Goal: Task Accomplishment & Management: Use online tool/utility

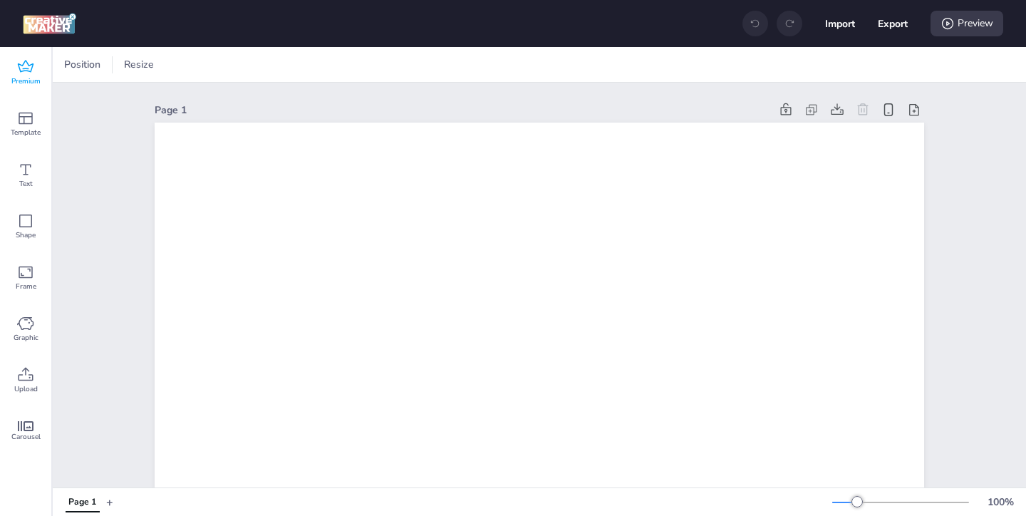
click at [19, 71] on icon at bounding box center [25, 66] width 17 height 17
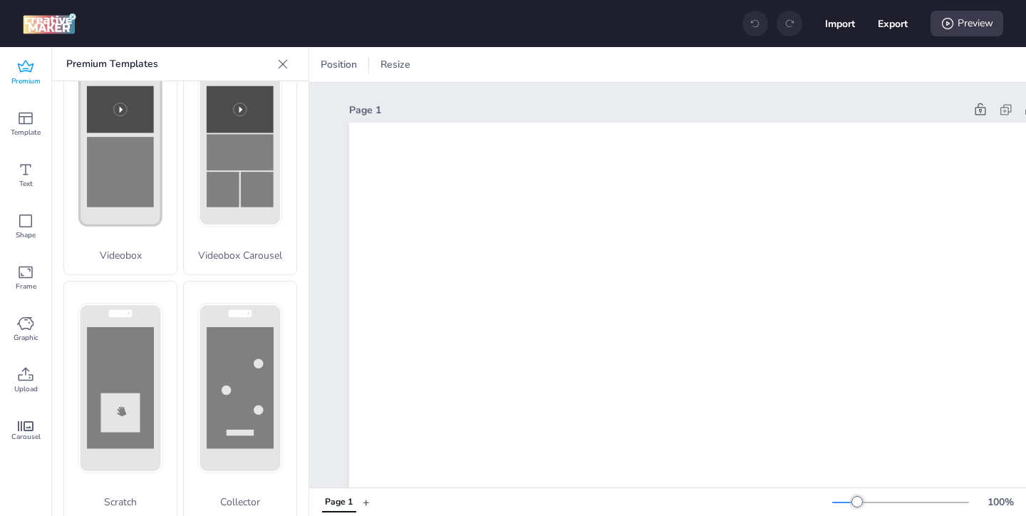
scroll to position [568, 0]
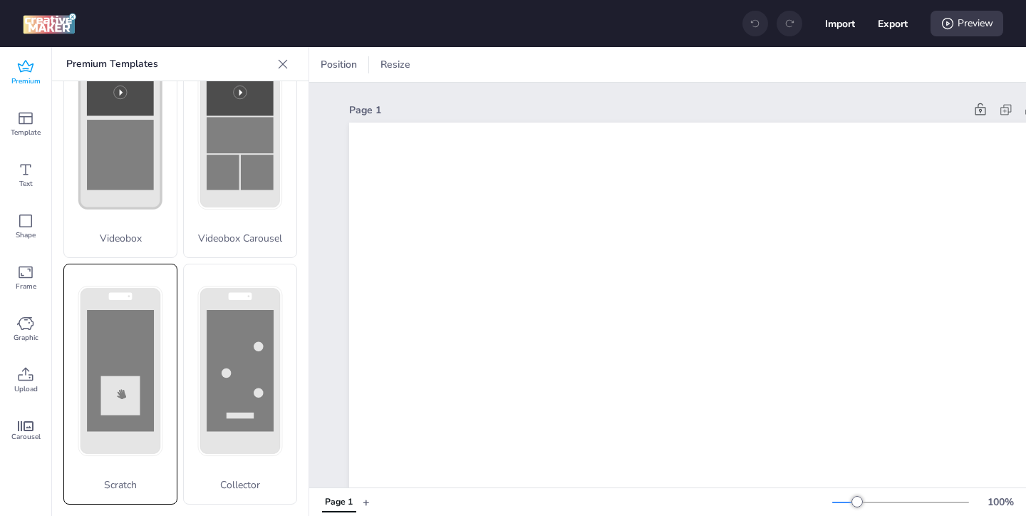
click at [108, 336] on div "Scratch" at bounding box center [120, 384] width 114 height 241
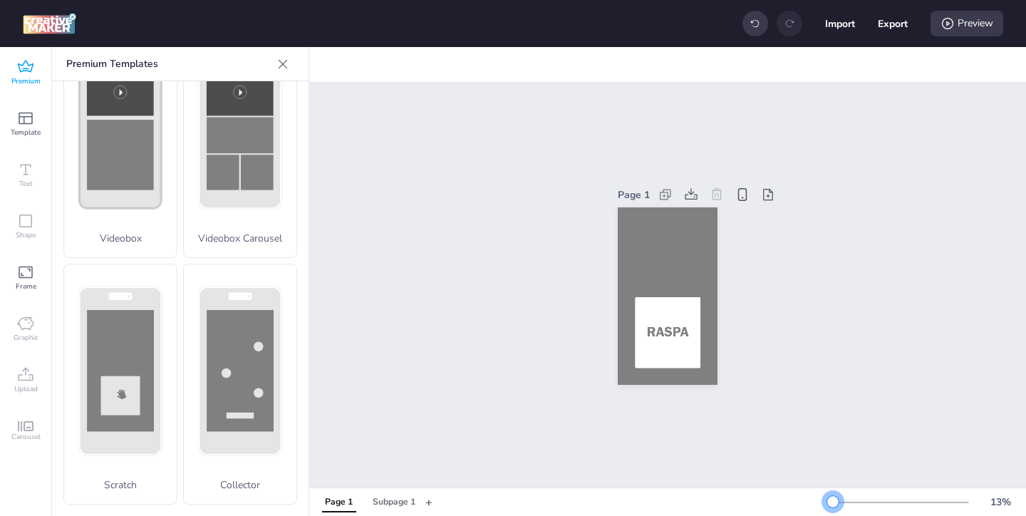
click at [833, 499] on div at bounding box center [833, 501] width 11 height 11
click at [645, 236] on div at bounding box center [668, 296] width 100 height 178
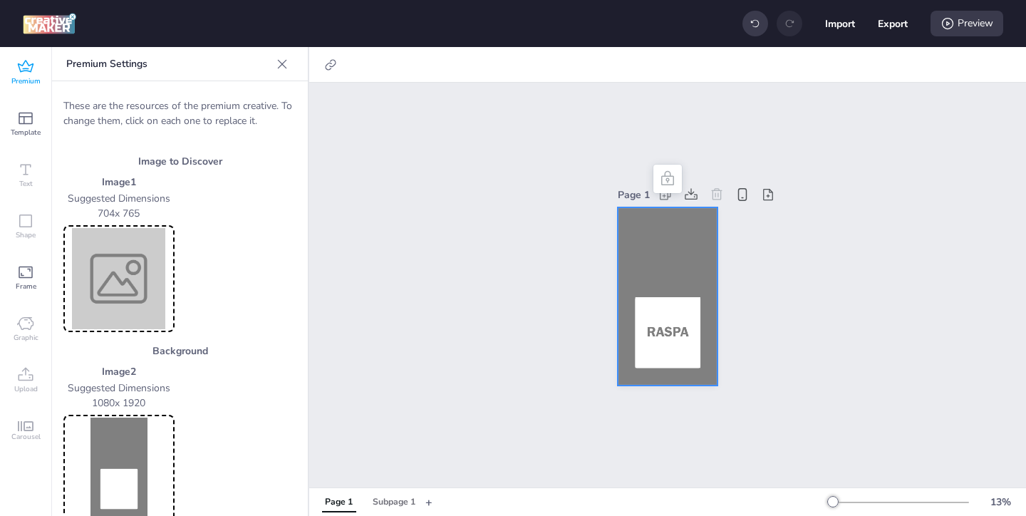
click at [114, 442] on img at bounding box center [118, 468] width 105 height 101
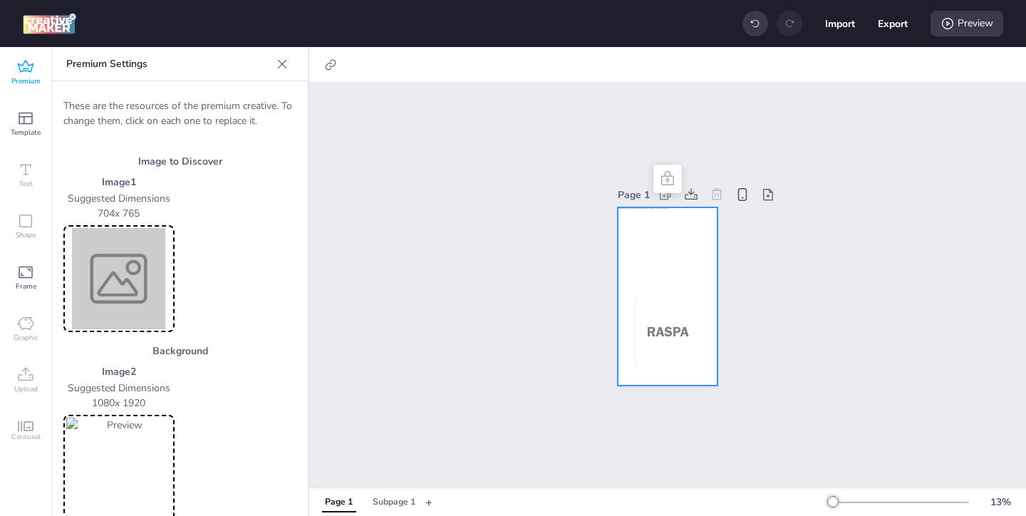
click at [143, 303] on img at bounding box center [118, 278] width 105 height 101
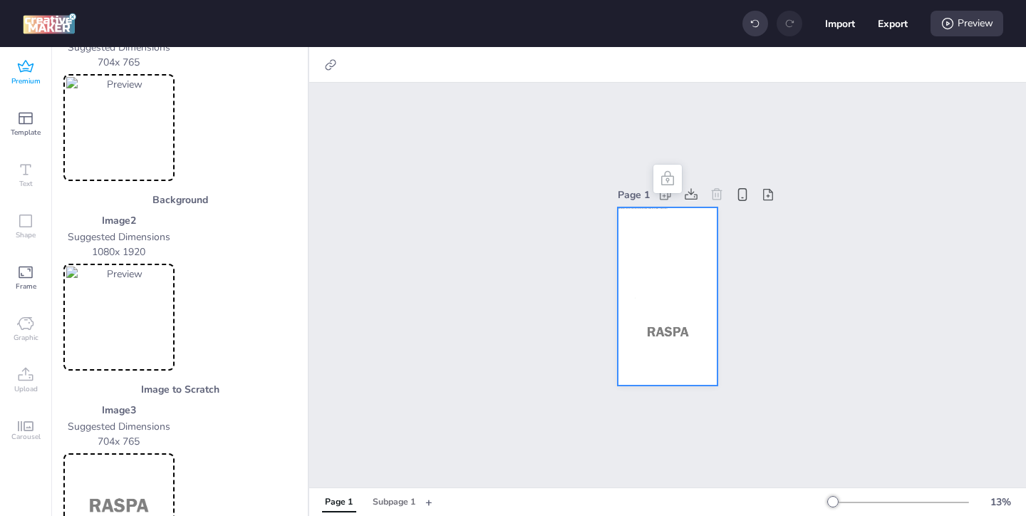
scroll to position [153, 0]
click at [379, 501] on div "Subpage 1" at bounding box center [394, 502] width 43 height 13
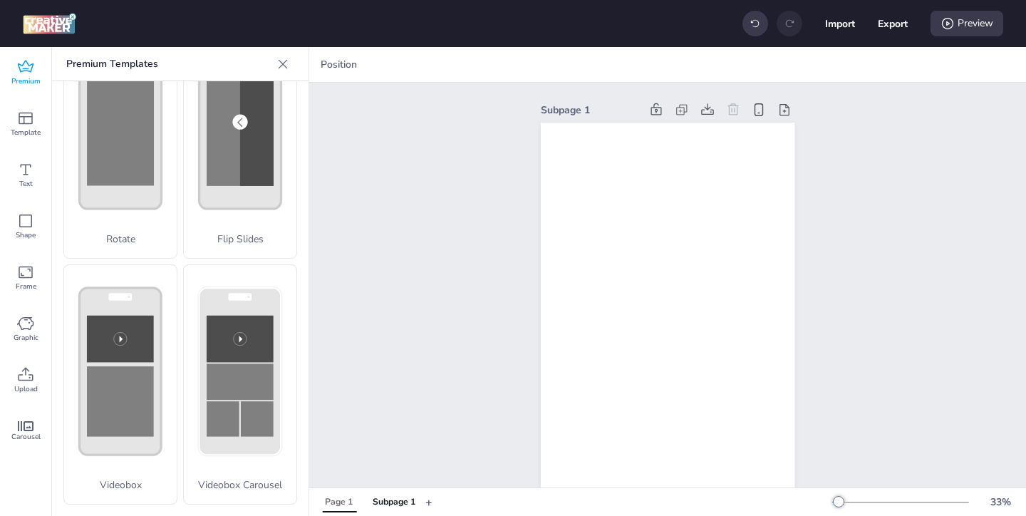
scroll to position [321, 0]
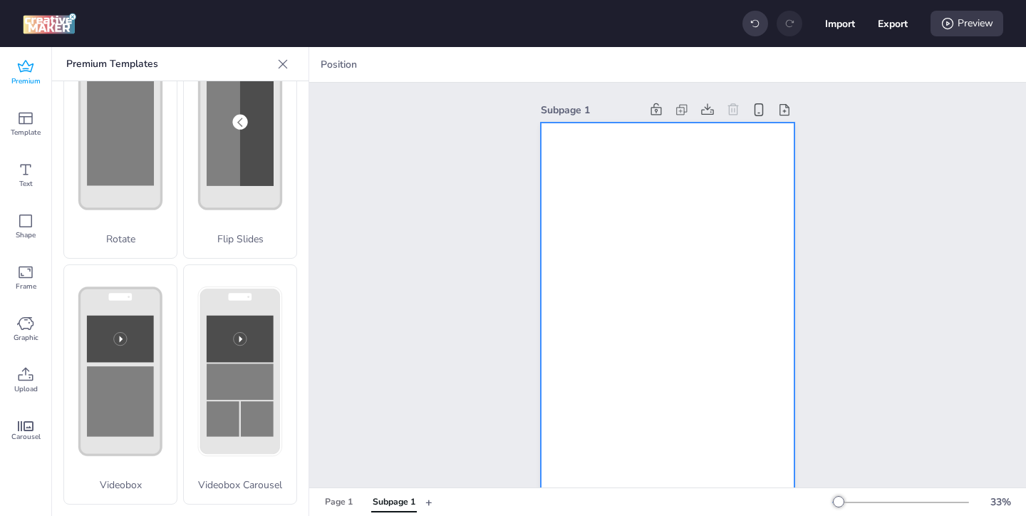
click at [719, 307] on div at bounding box center [668, 349] width 254 height 452
click at [26, 379] on icon at bounding box center [25, 374] width 17 height 17
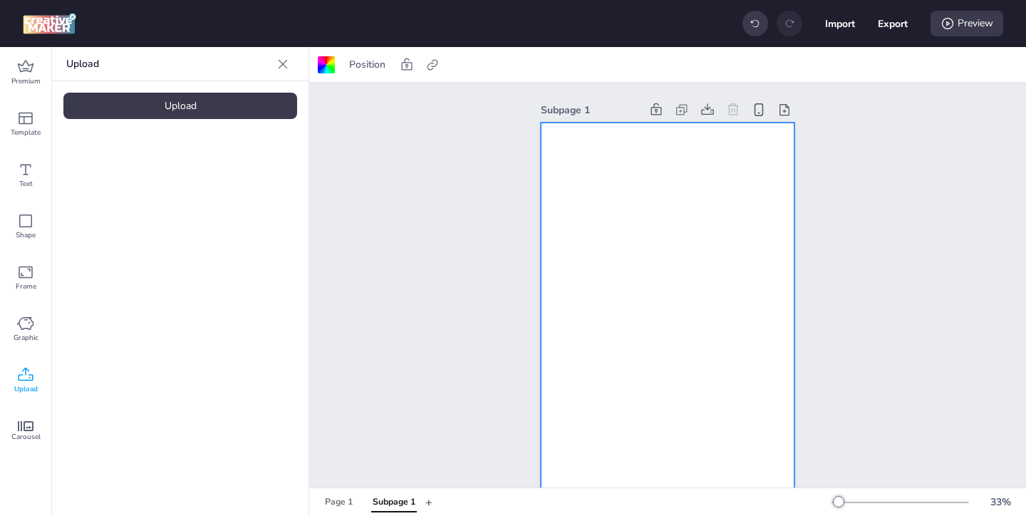
click at [195, 113] on div "Upload" at bounding box center [180, 106] width 234 height 26
click at [135, 207] on img at bounding box center [120, 199] width 87 height 15
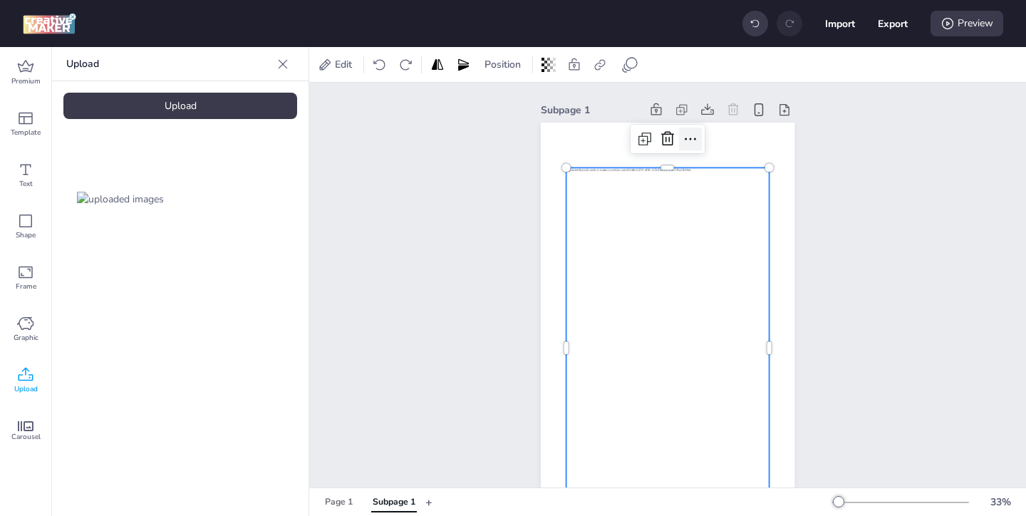
click at [693, 143] on icon at bounding box center [690, 138] width 17 height 17
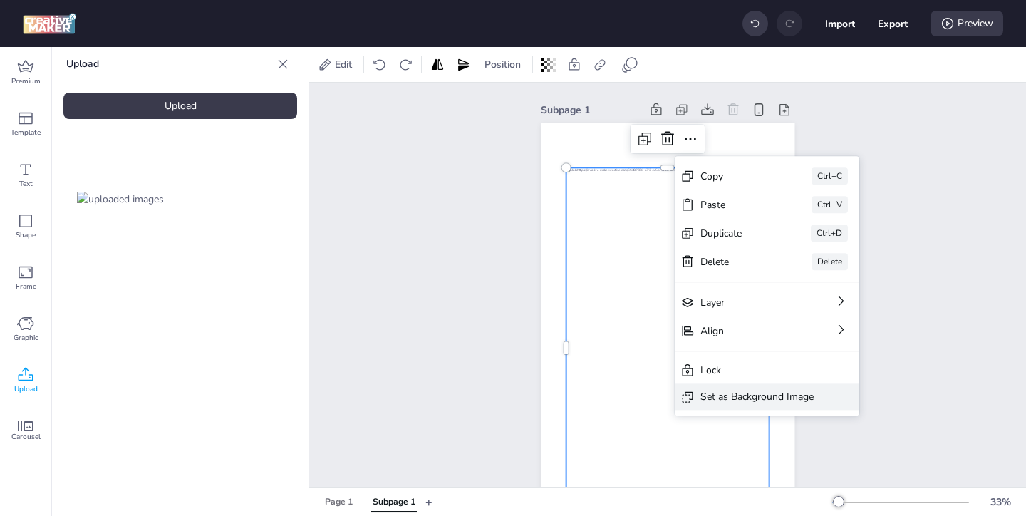
click at [742, 401] on div "Set as Background Image" at bounding box center [757, 396] width 113 height 15
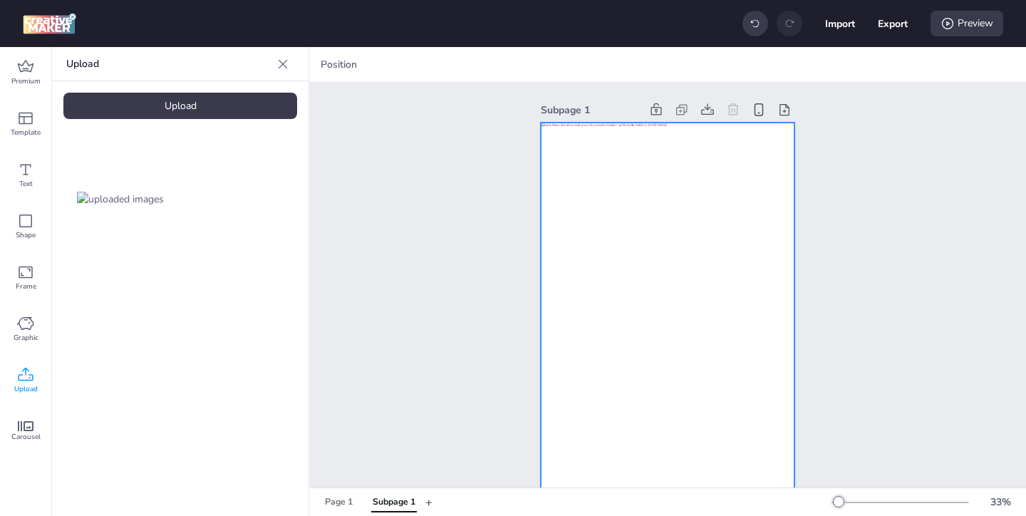
click at [624, 235] on div at bounding box center [668, 349] width 254 height 452
click at [631, 69] on icon at bounding box center [629, 65] width 14 height 14
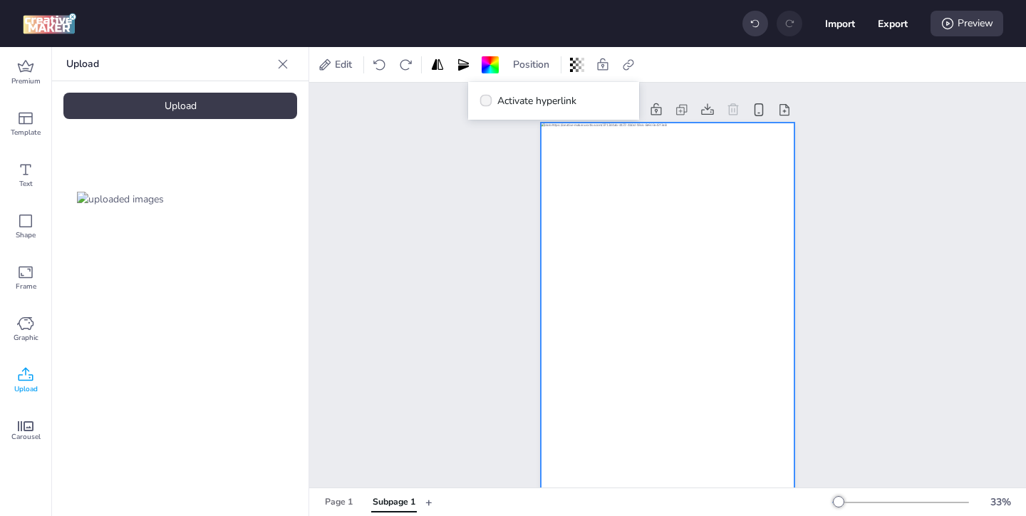
click at [539, 102] on span "Activate hyperlink" at bounding box center [537, 100] width 79 height 15
click at [488, 102] on input "Activate hyperlink" at bounding box center [483, 106] width 9 height 9
checkbox input "true"
click at [515, 143] on span "Click Tag" at bounding box center [528, 141] width 39 height 15
click at [500, 143] on input "Click Tag" at bounding box center [494, 147] width 9 height 9
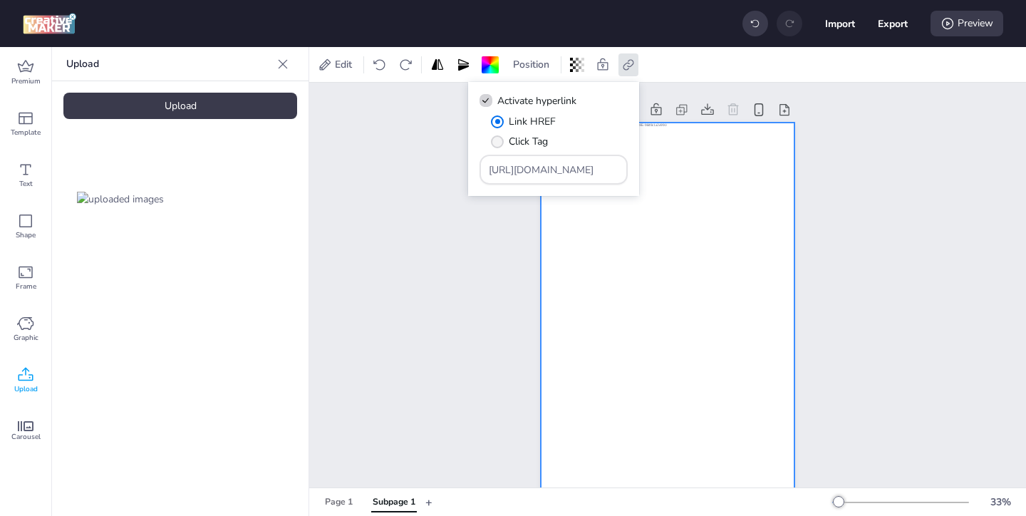
radio input "true"
drag, startPoint x: 590, startPoint y: 170, endPoint x: 515, endPoint y: 148, distance: 78.2
click at [518, 148] on div "Link HREF Click Tag https://wortise.com" at bounding box center [554, 149] width 148 height 71
paste input "ad.doubleclick.net/ddm/trackclk/N571601.3464950WORTISE/B33875767.427682919;dc_t…"
type input "https://ad.doubleclick.net/ddm/trackclk/N571601.3464950WORTISE/B33875767.427682…"
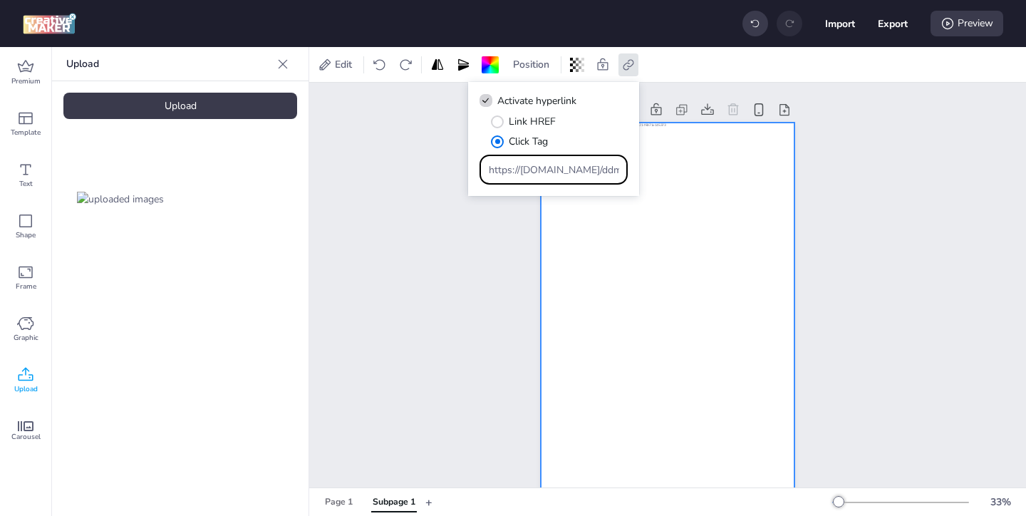
scroll to position [0, 1081]
click at [441, 237] on div "Subpage 1" at bounding box center [667, 337] width 717 height 509
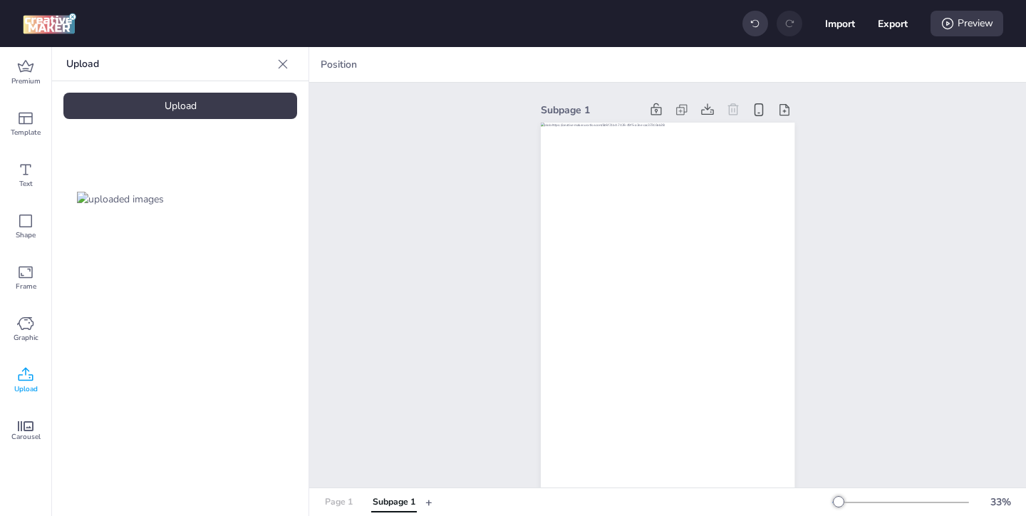
click at [339, 500] on div "Page 1" at bounding box center [339, 502] width 28 height 13
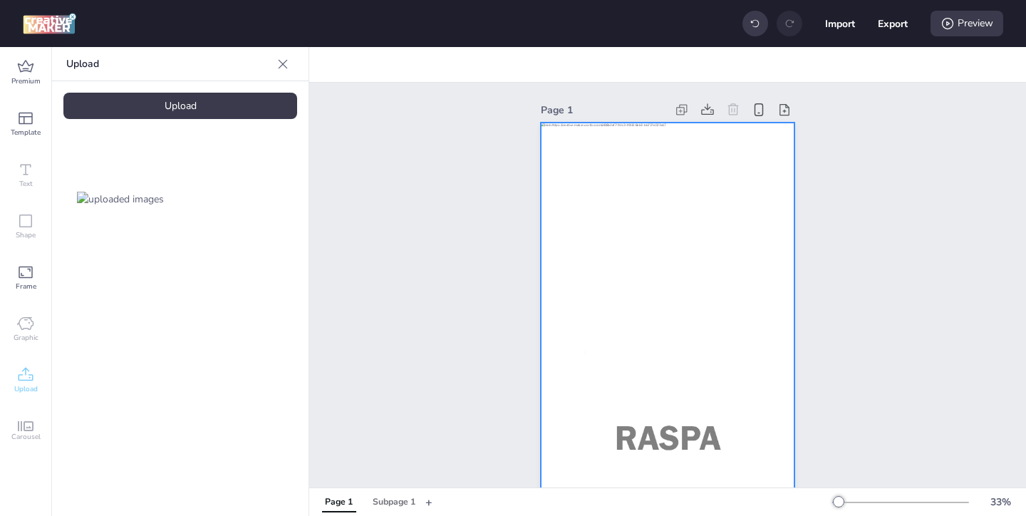
click at [588, 217] on div at bounding box center [668, 349] width 254 height 452
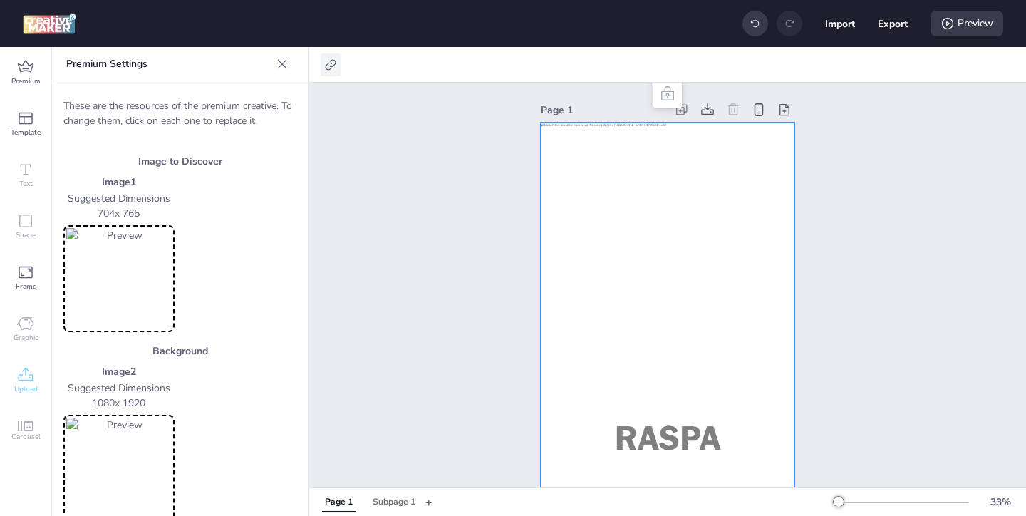
click at [333, 66] on icon at bounding box center [331, 65] width 14 height 14
click at [274, 97] on span "Activate hyperlink" at bounding box center [238, 100] width 79 height 15
click at [190, 102] on input "Activate hyperlink" at bounding box center [184, 106] width 9 height 9
checkbox input "true"
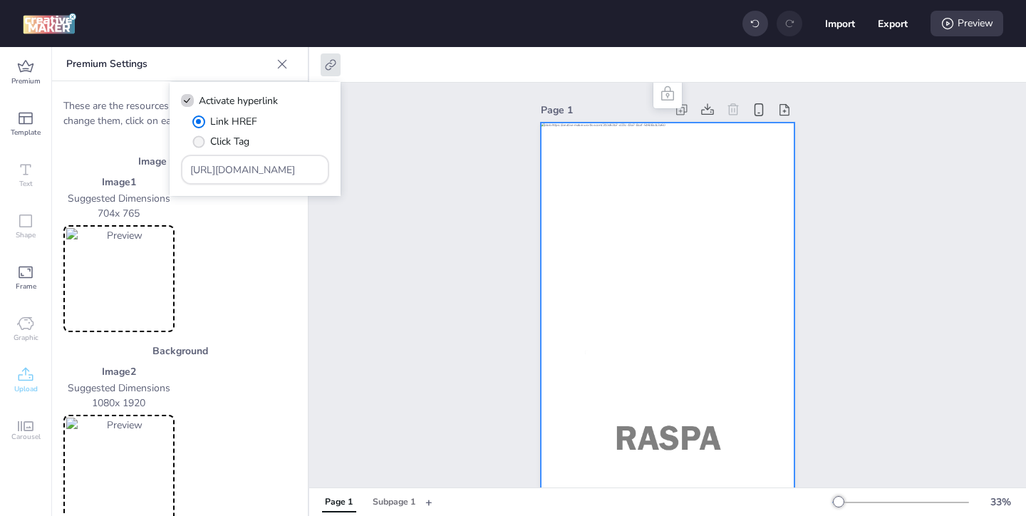
click at [248, 141] on span "Click Tag" at bounding box center [229, 141] width 39 height 15
click at [201, 143] on input "Click Tag" at bounding box center [196, 147] width 9 height 9
radio input "true"
drag, startPoint x: 284, startPoint y: 170, endPoint x: 201, endPoint y: 137, distance: 89.0
click at [220, 143] on div "Link HREF Click Tag https://wortise.com" at bounding box center [255, 149] width 148 height 71
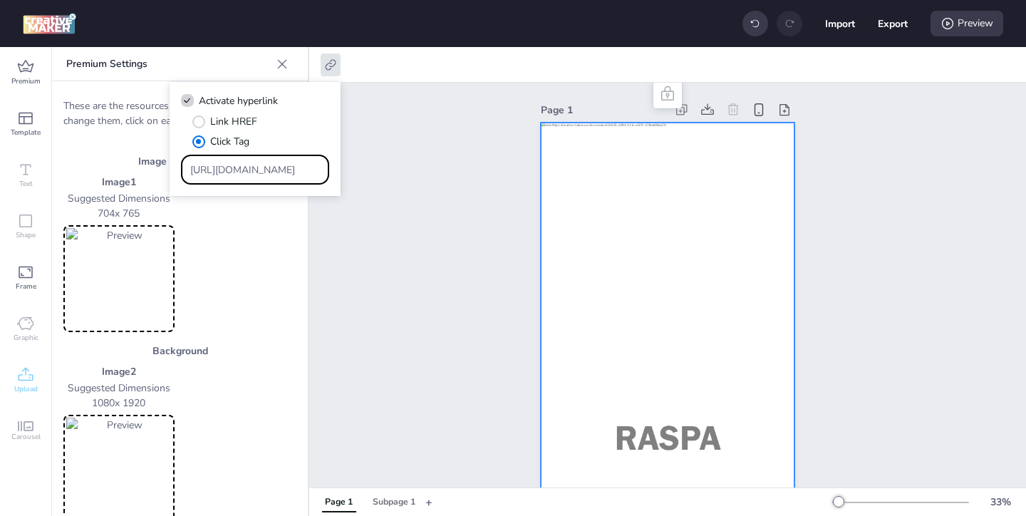
paste input "ad.doubleclick.net/ddm/trackclk/N571601.3464950WORTISE/B33875767.427682919;dc_t…"
type input "https://ad.doubleclick.net/ddm/trackclk/N571601.3464950WORTISE/B33875767.427682…"
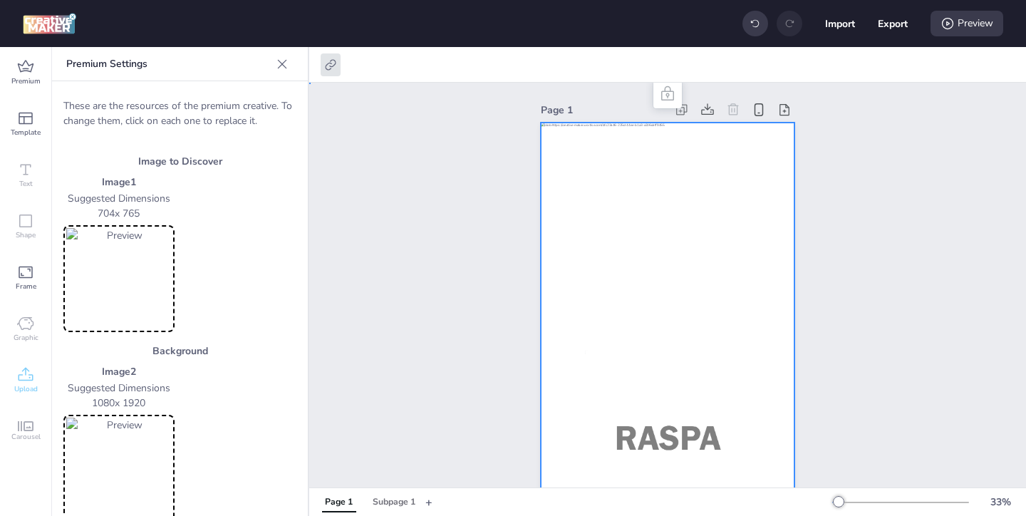
click at [444, 295] on div "Page 1" at bounding box center [667, 337] width 717 height 509
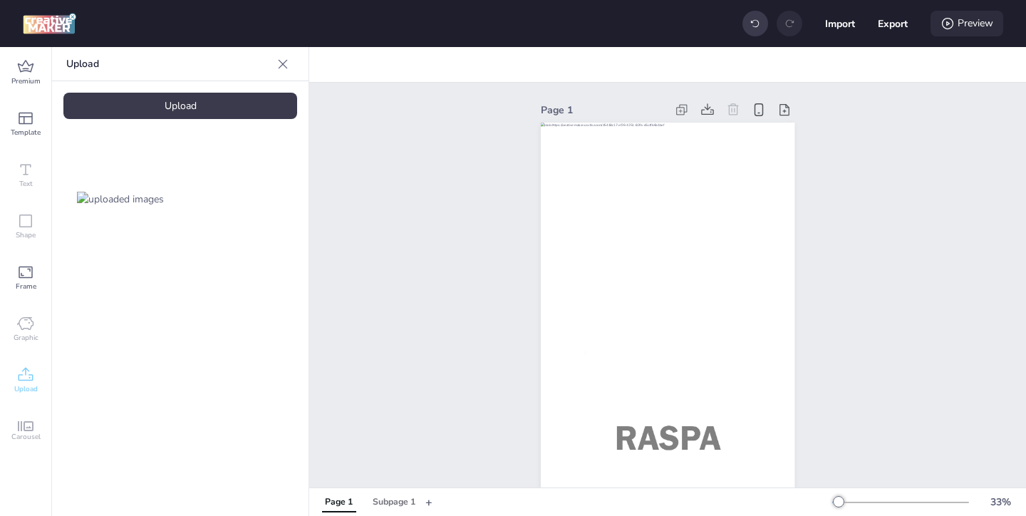
click at [992, 27] on div "Preview" at bounding box center [967, 24] width 73 height 26
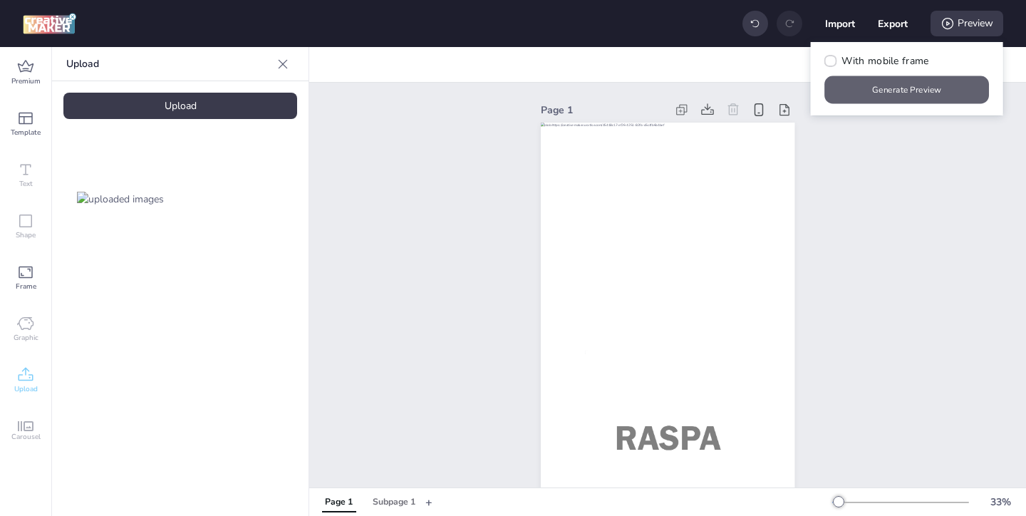
click at [951, 85] on button "Generate Preview" at bounding box center [907, 90] width 165 height 28
click at [891, 23] on button "Export" at bounding box center [893, 24] width 30 height 30
select select "html"
select select "all"
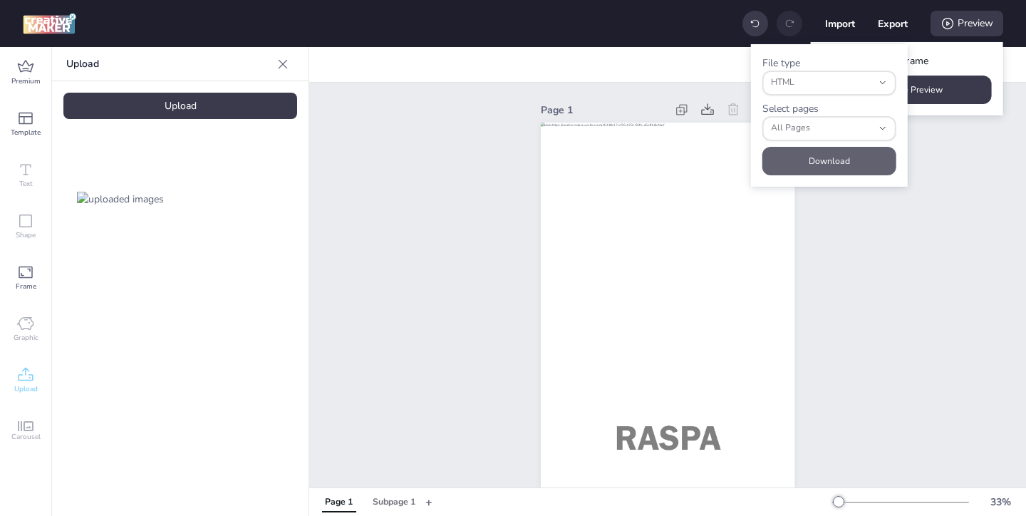
click at [838, 153] on button "Download" at bounding box center [830, 161] width 134 height 29
click at [840, 306] on div "Page 1" at bounding box center [667, 337] width 717 height 509
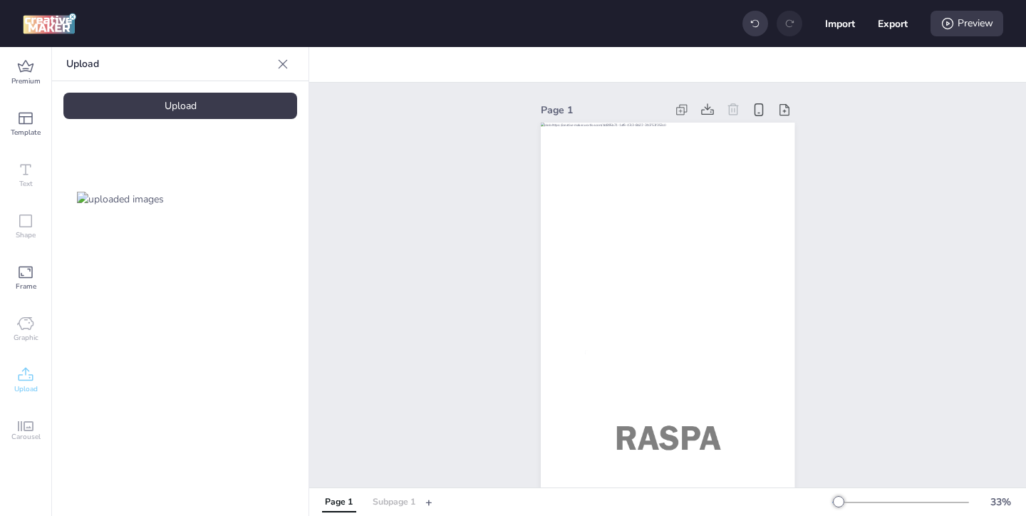
click at [401, 505] on div "Subpage 1" at bounding box center [394, 502] width 43 height 13
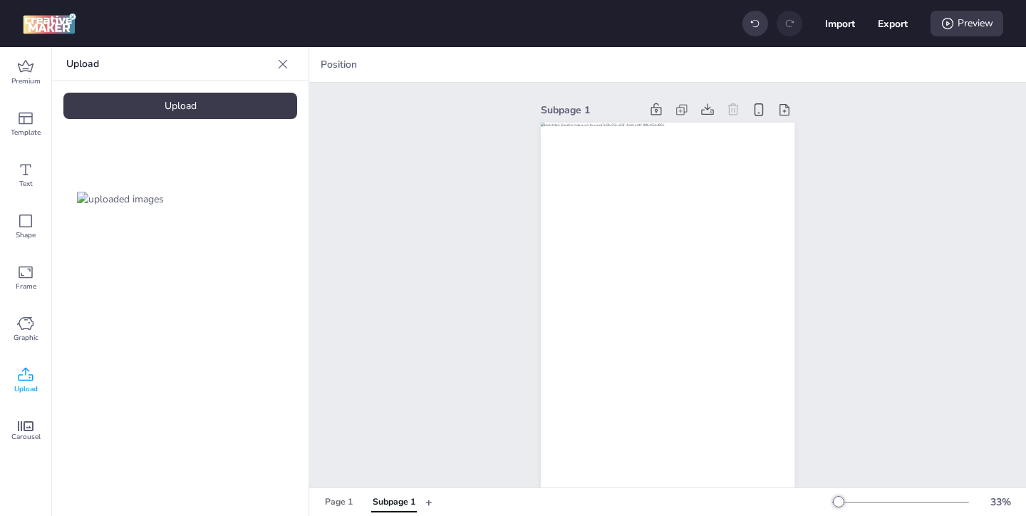
click at [897, 21] on button "Export" at bounding box center [893, 24] width 30 height 30
select select "html"
select select "all"
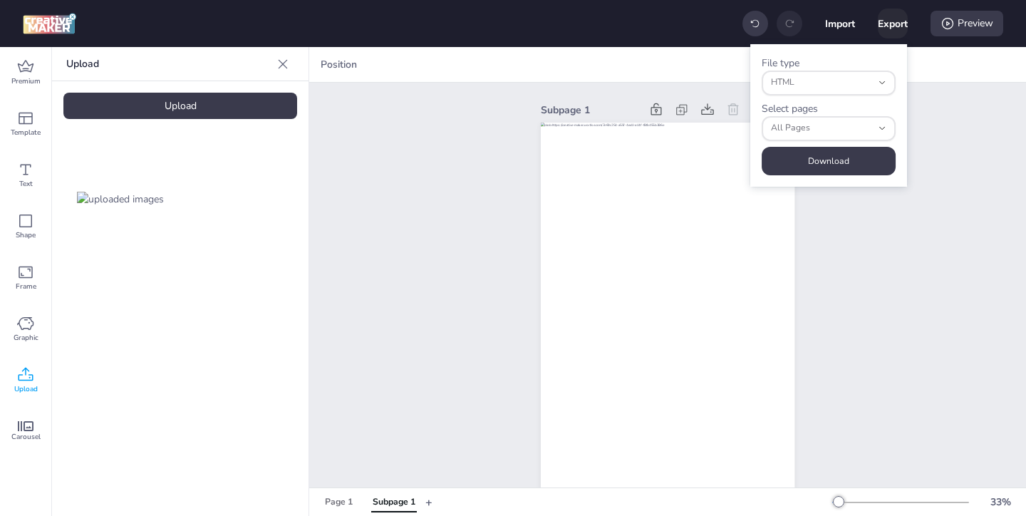
click at [838, 155] on button "Download" at bounding box center [829, 161] width 134 height 29
click at [430, 498] on button "+" at bounding box center [429, 502] width 7 height 25
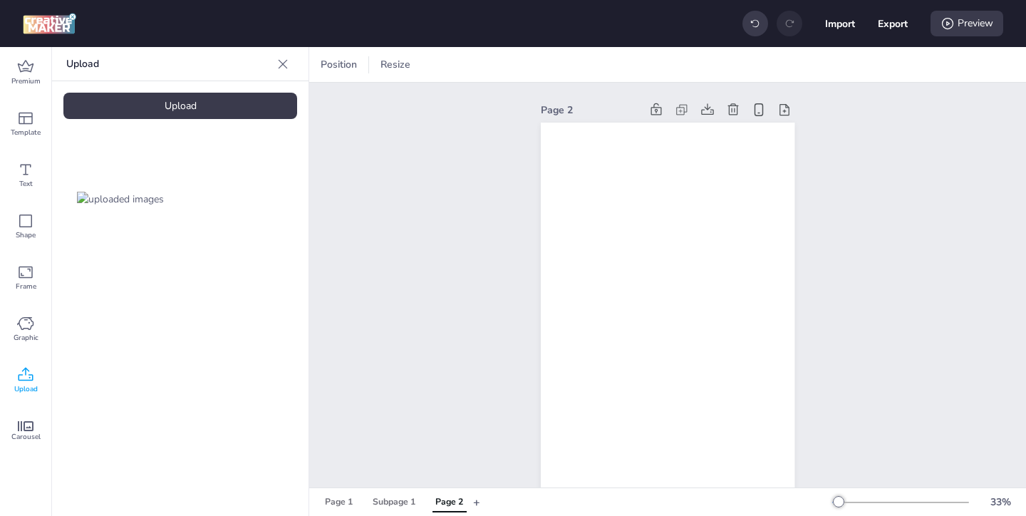
click at [453, 502] on div "Page 2" at bounding box center [450, 502] width 28 height 13
click at [731, 113] on icon at bounding box center [733, 110] width 14 height 14
click at [341, 506] on div "Page 1" at bounding box center [339, 502] width 28 height 13
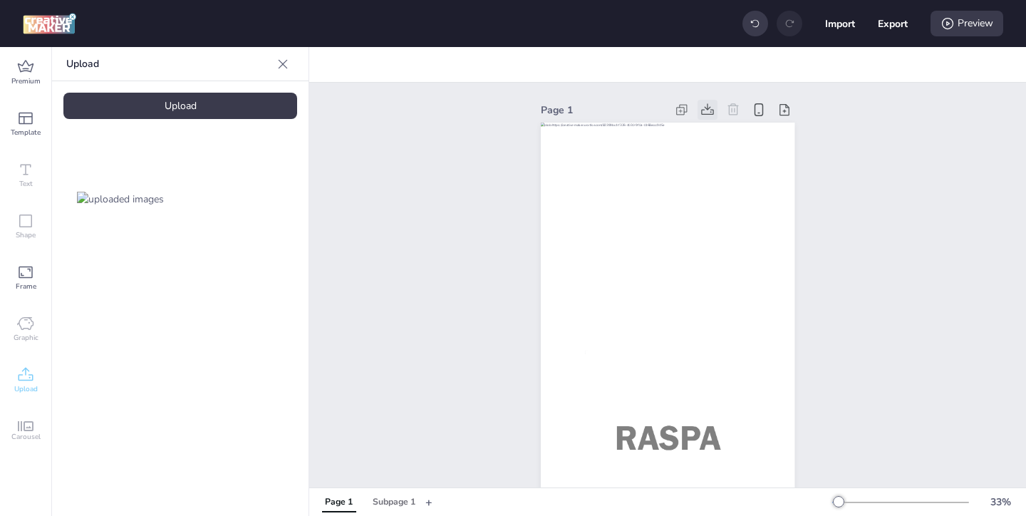
click at [708, 114] on icon at bounding box center [707, 108] width 13 height 11
click at [706, 112] on icon at bounding box center [708, 110] width 14 height 14
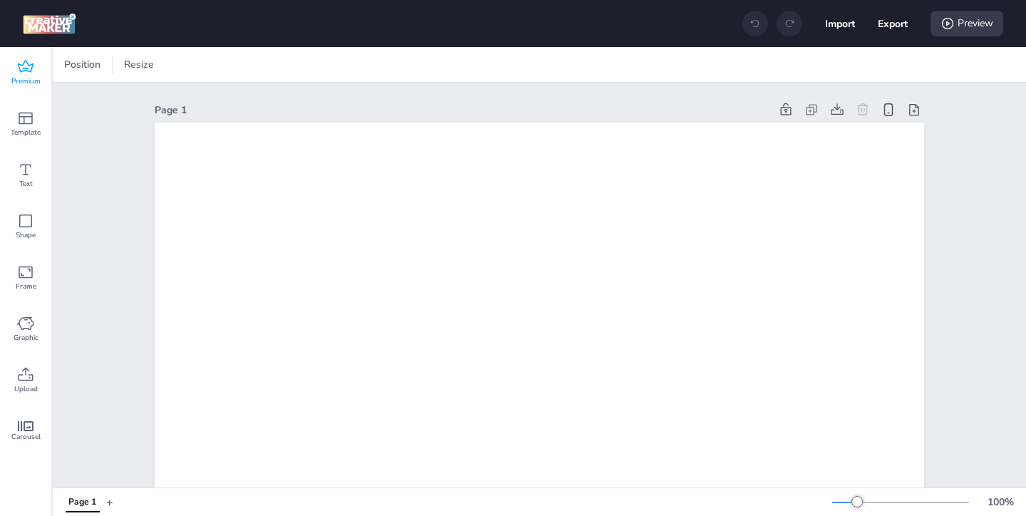
click at [30, 81] on span "Premium" at bounding box center [25, 81] width 29 height 11
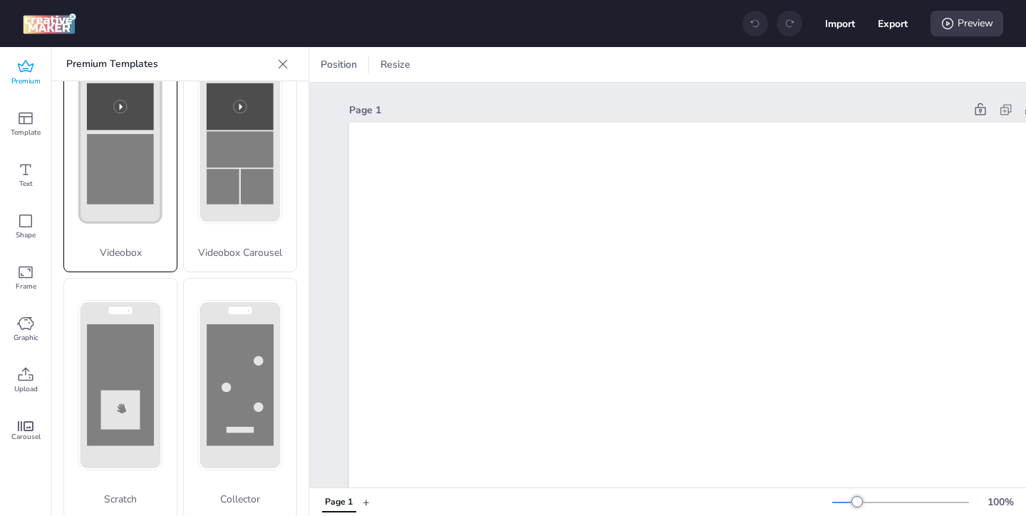
scroll to position [566, 0]
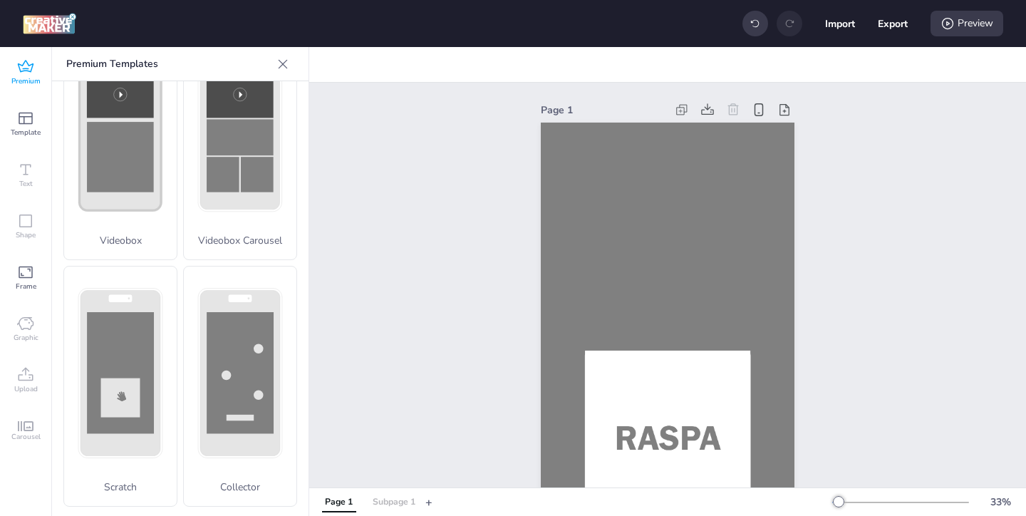
click at [410, 505] on div "Subpage 1" at bounding box center [394, 502] width 43 height 13
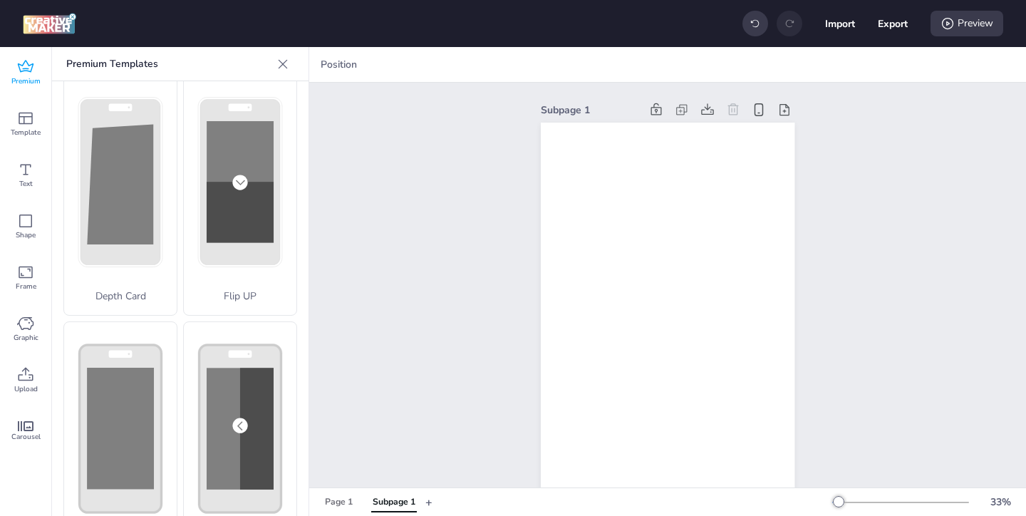
scroll to position [0, 0]
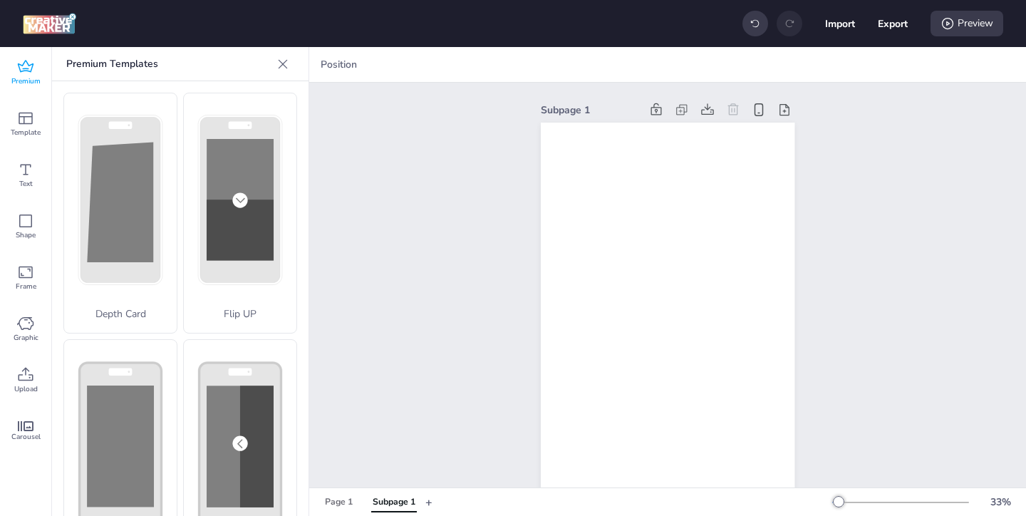
click at [34, 78] on span "Premium" at bounding box center [25, 81] width 29 height 11
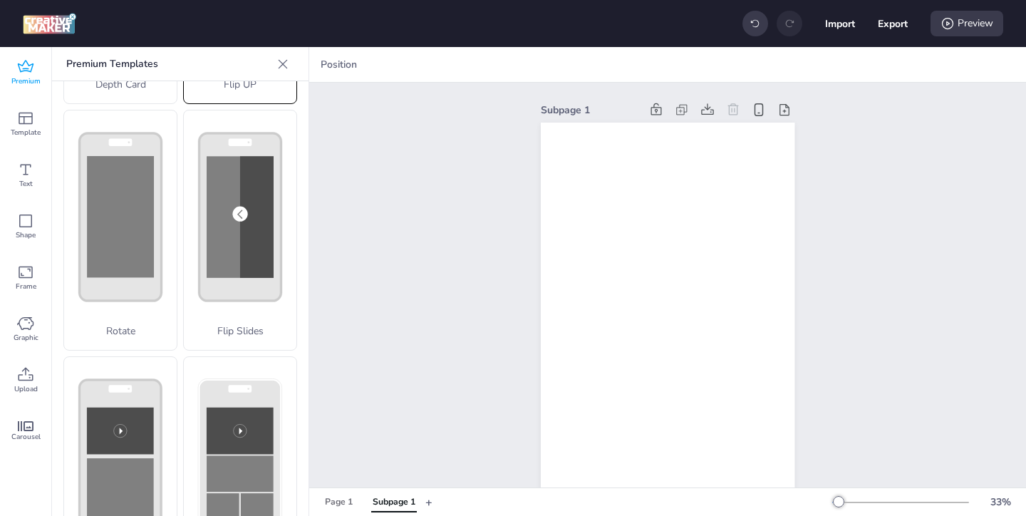
scroll to position [321, 0]
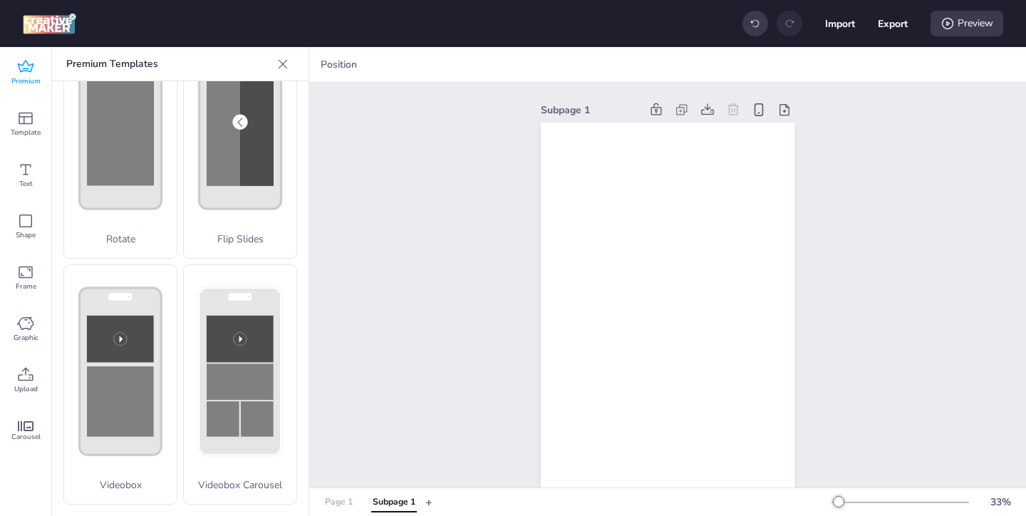
click at [330, 497] on div "Page 1" at bounding box center [339, 502] width 28 height 13
